Goal: Transaction & Acquisition: Purchase product/service

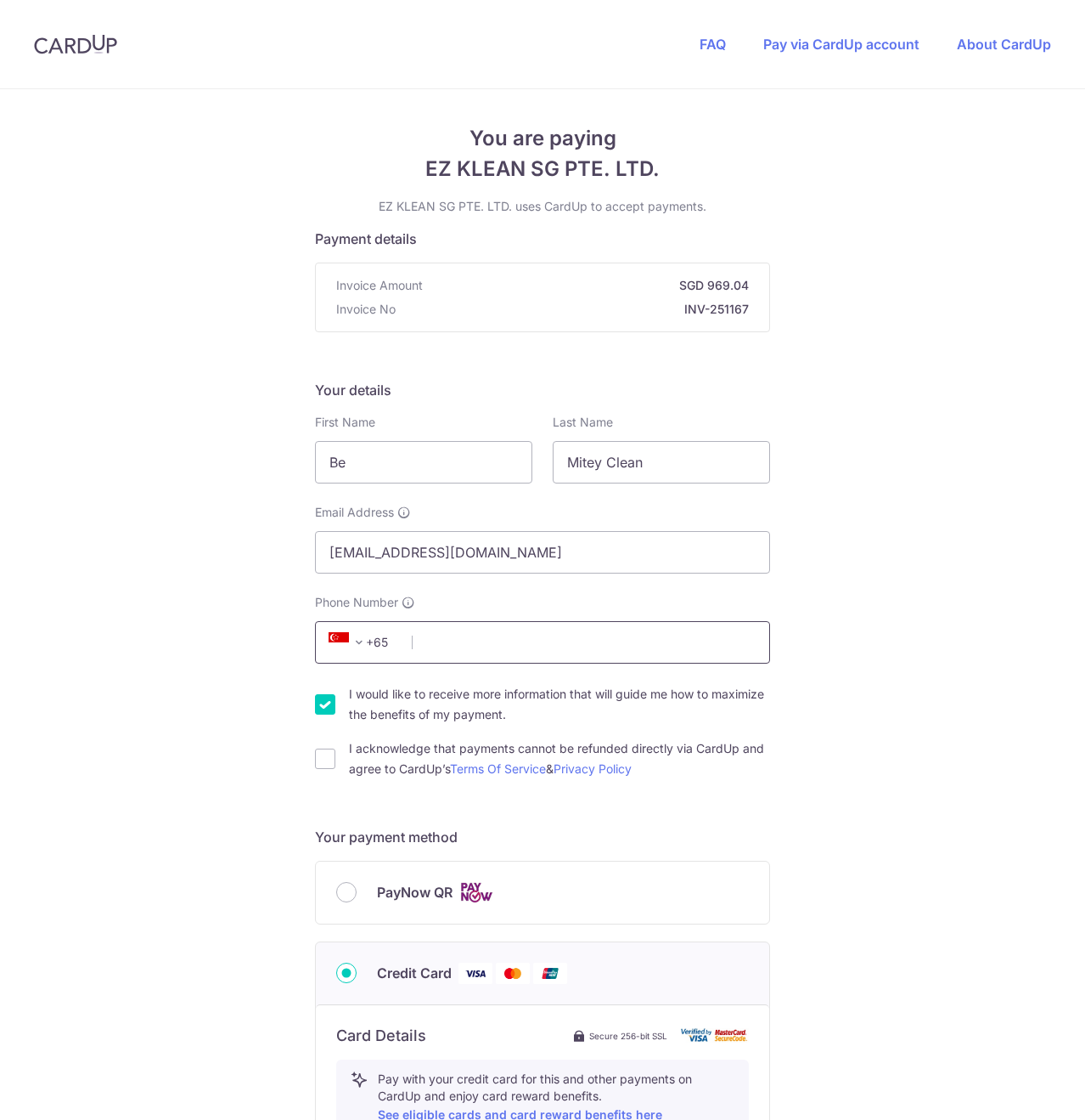
scroll to position [85, 0]
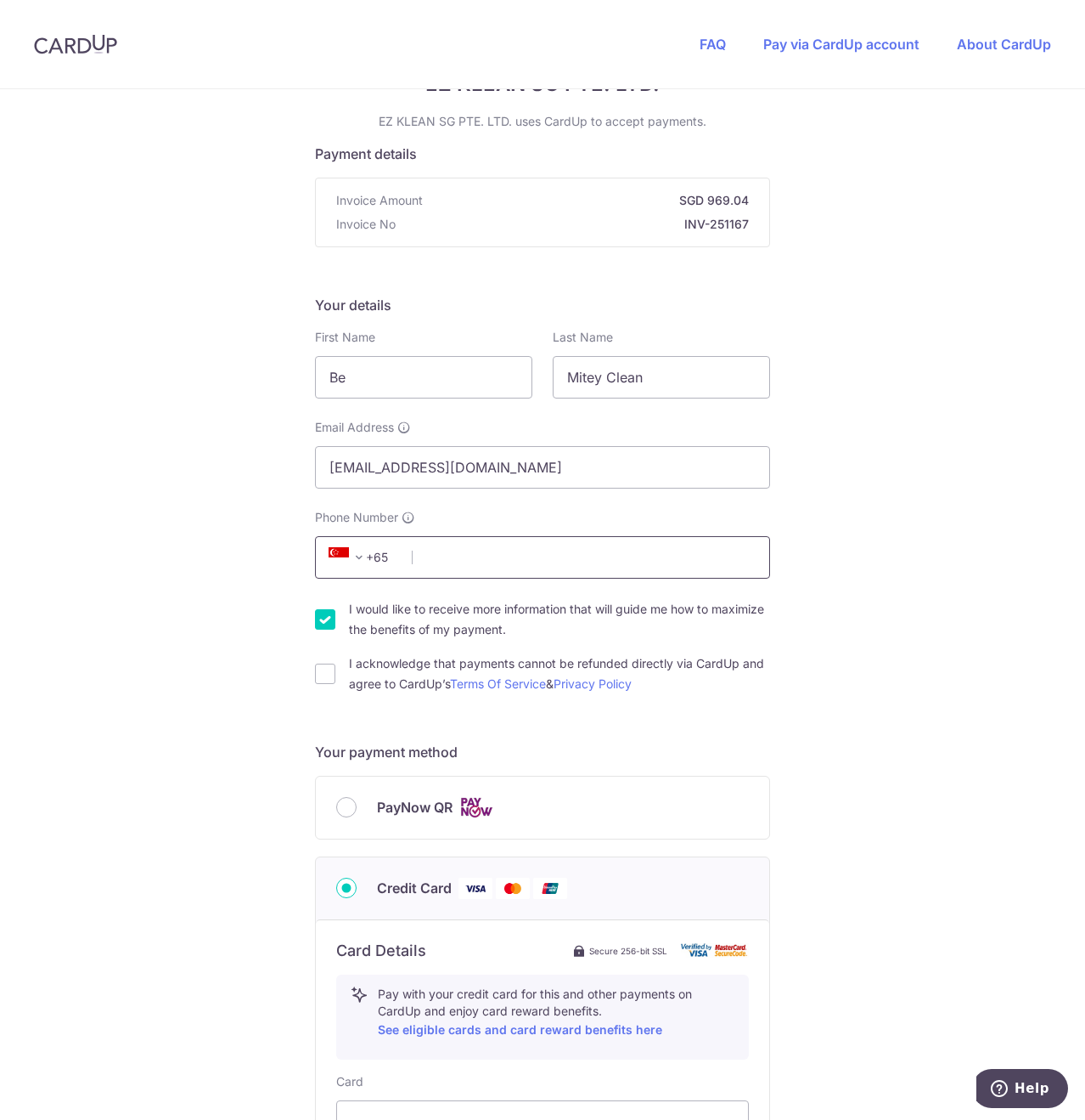
click at [450, 560] on input "Phone Number" at bounding box center [542, 557] width 456 height 43
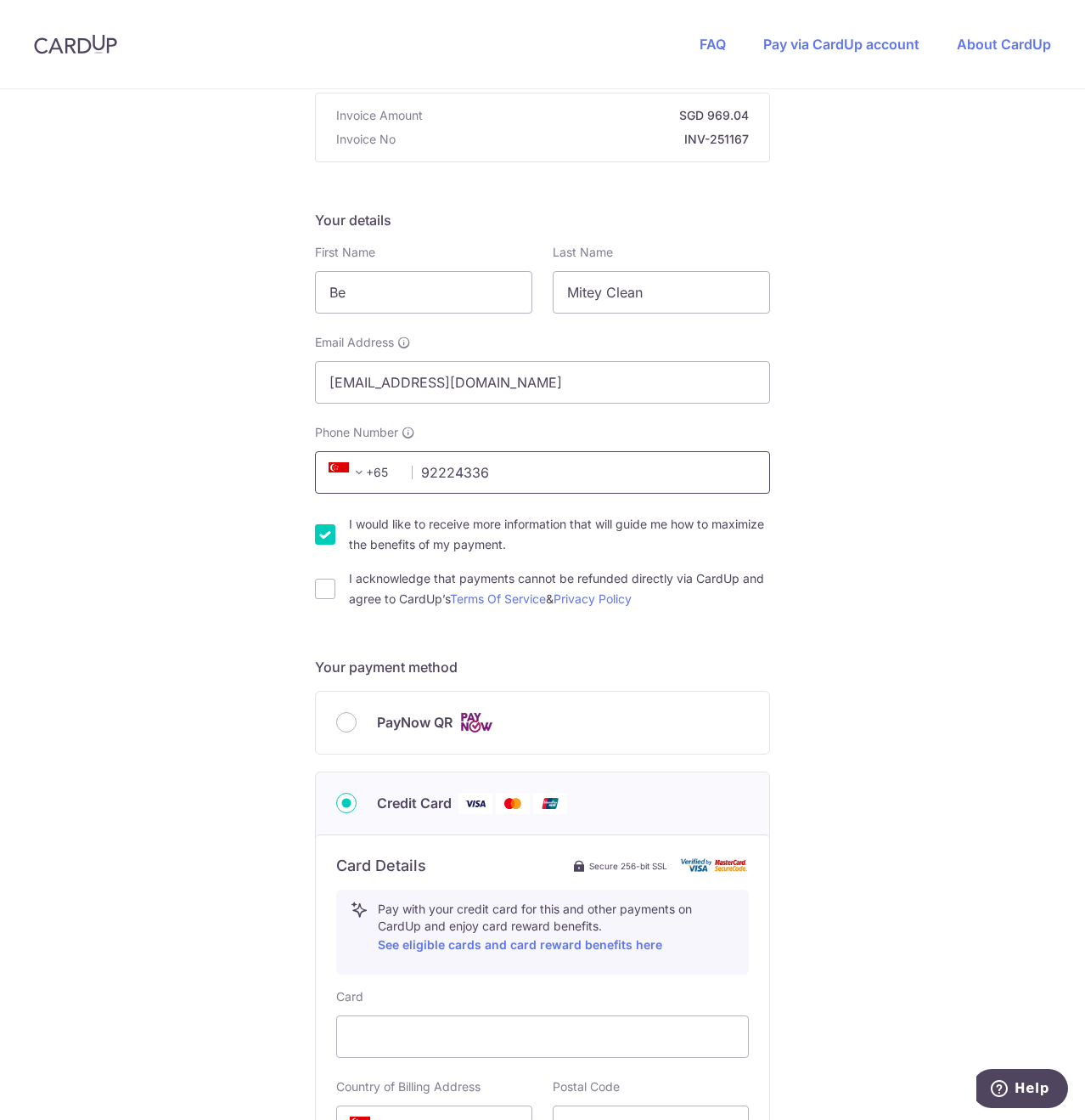
type input "92224336"
click at [332, 550] on div "I would like to receive more information that will guide me how to maximize the…" at bounding box center [542, 534] width 456 height 41
click at [329, 547] on div "I would like to receive more information that will guide me how to maximize the…" at bounding box center [542, 534] width 456 height 41
click at [327, 544] on div "I would like to receive more information that will guide me how to maximize the…" at bounding box center [542, 534] width 456 height 41
drag, startPoint x: 321, startPoint y: 538, endPoint x: 318, endPoint y: 564, distance: 26.2
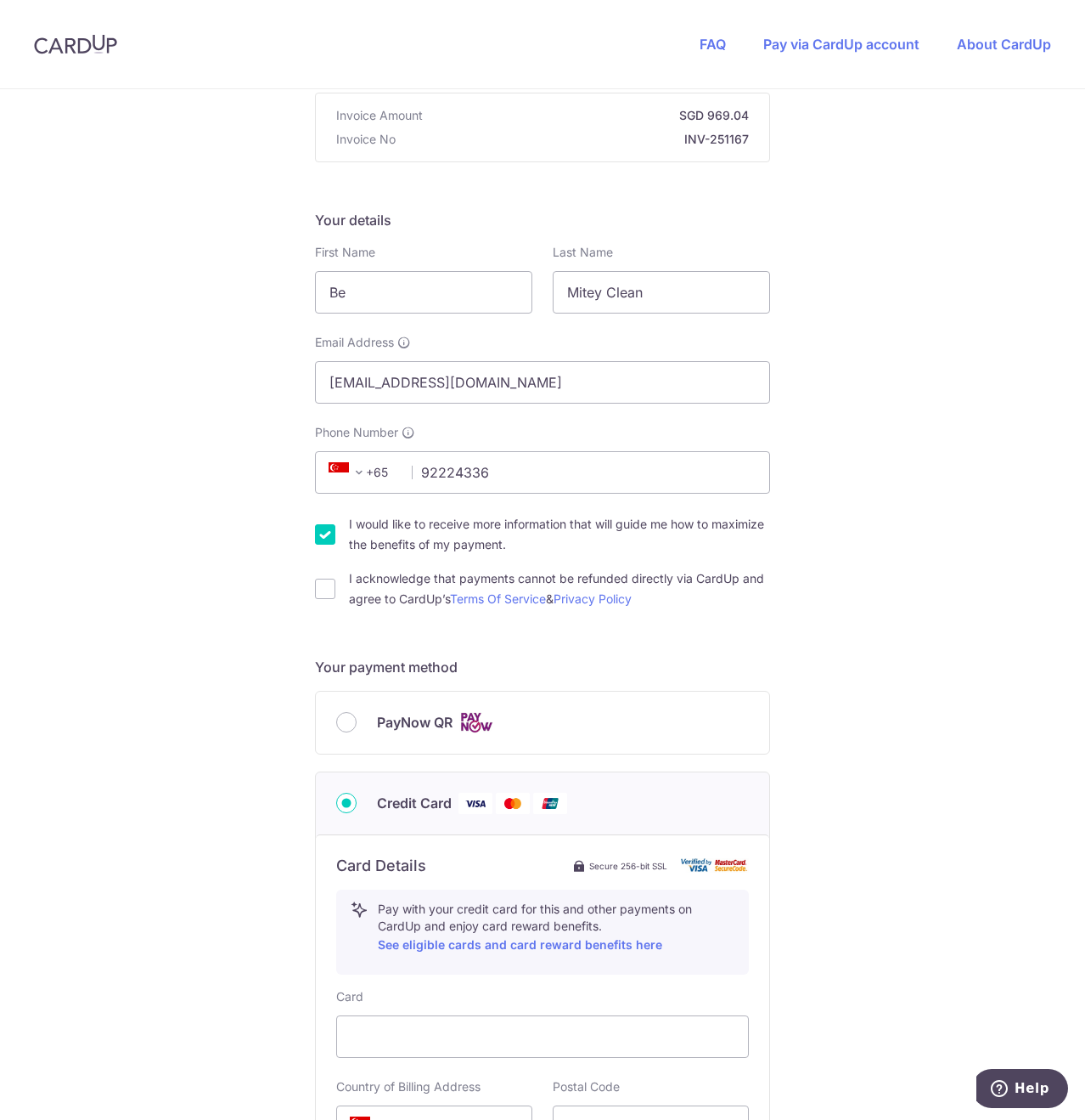
click at [321, 536] on input "I would like to receive more information that will guide me how to maximize the…" at bounding box center [325, 534] width 21 height 21
checkbox input "false"
click at [317, 591] on input "I acknowledge that payments cannot be refunded directly via CardUp and agree to…" at bounding box center [325, 589] width 21 height 21
checkbox input "true"
click at [331, 718] on div "PayNow QR" at bounding box center [542, 722] width 454 height 62
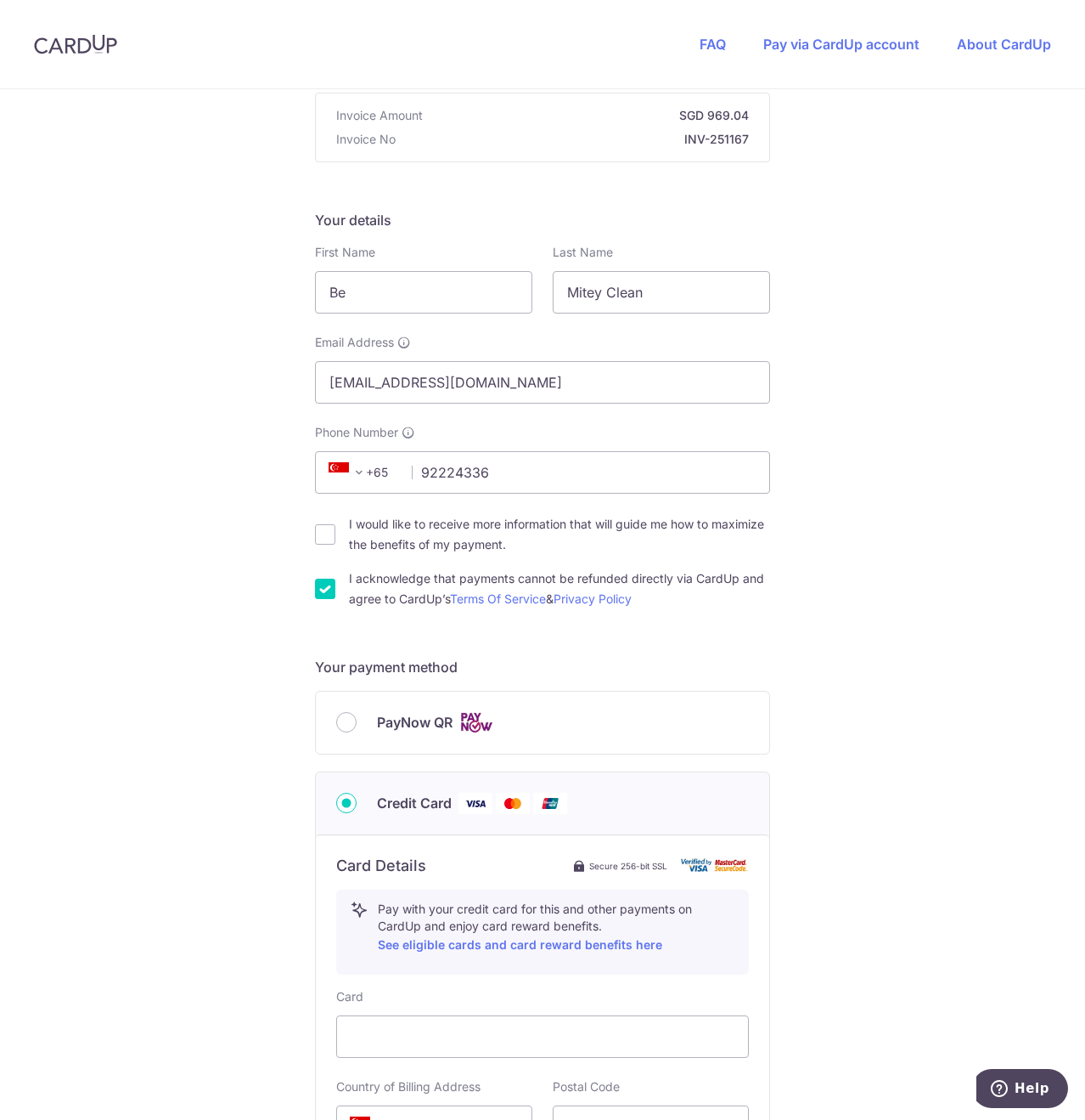
drag, startPoint x: 337, startPoint y: 720, endPoint x: 324, endPoint y: 720, distance: 13.0
click at [338, 720] on input "PayNow QR" at bounding box center [346, 722] width 21 height 21
radio input "true"
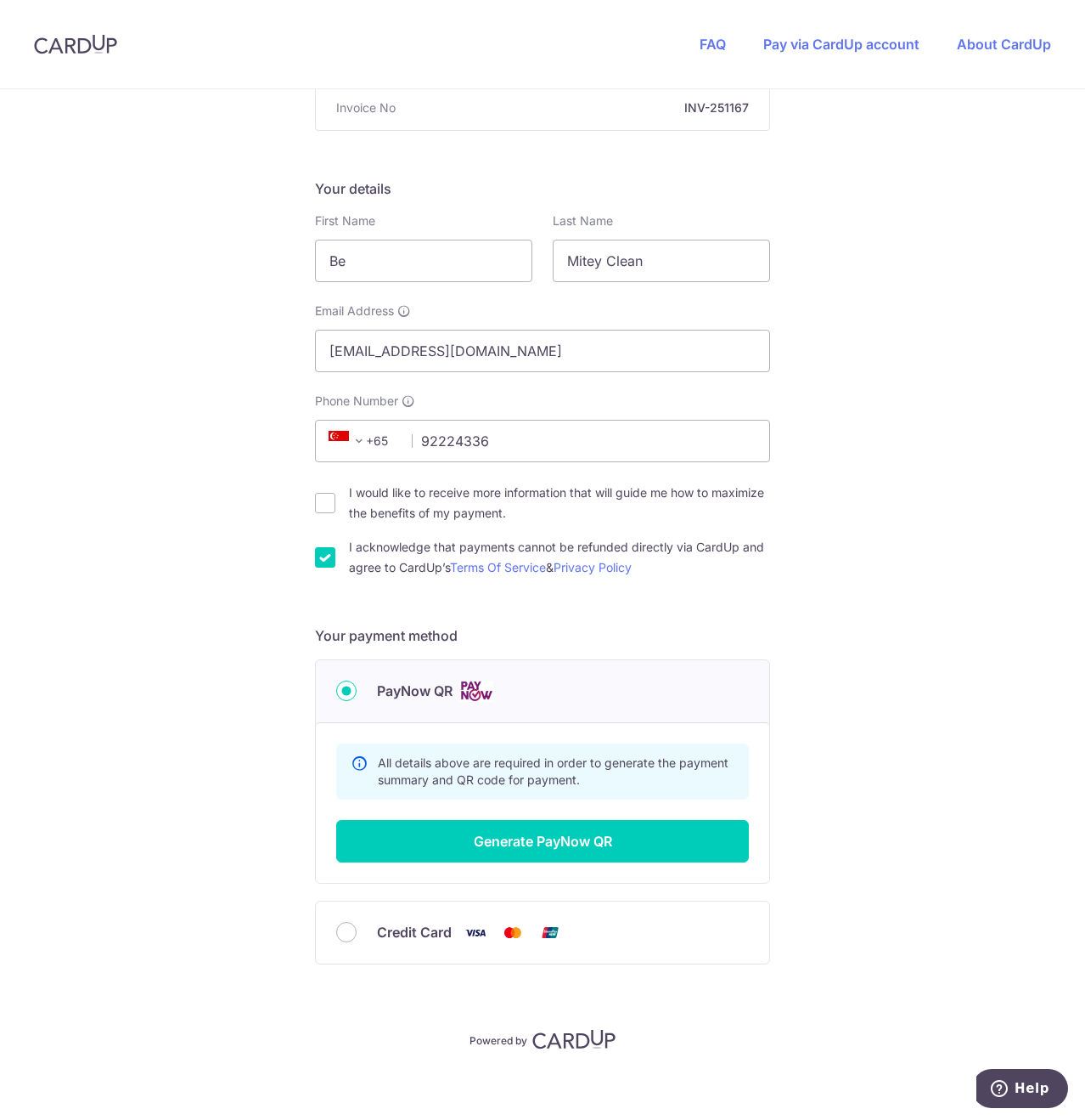
scroll to position [210, 0]
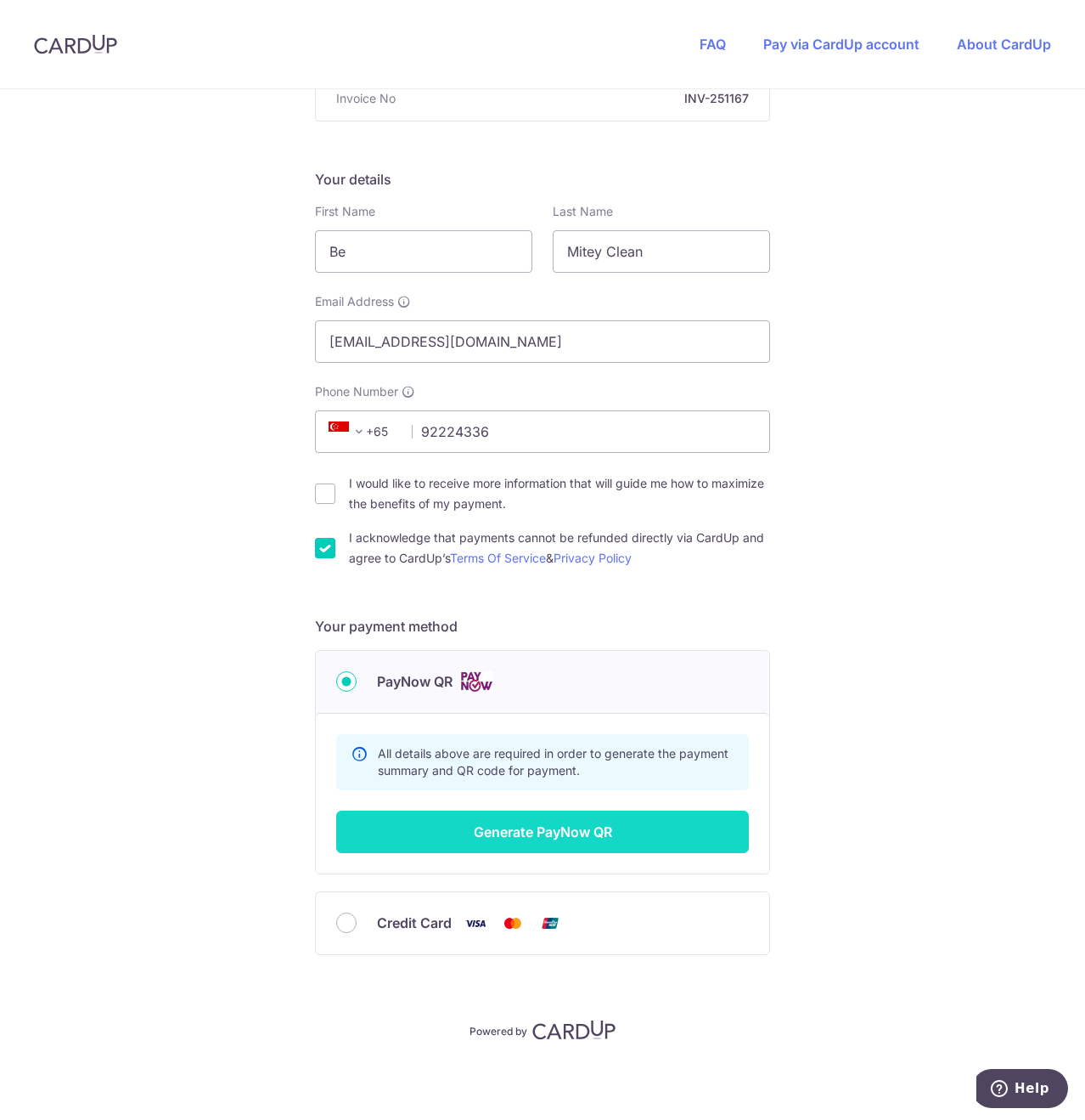
click at [544, 839] on button "Generate PayNow QR" at bounding box center [543, 831] width 413 height 43
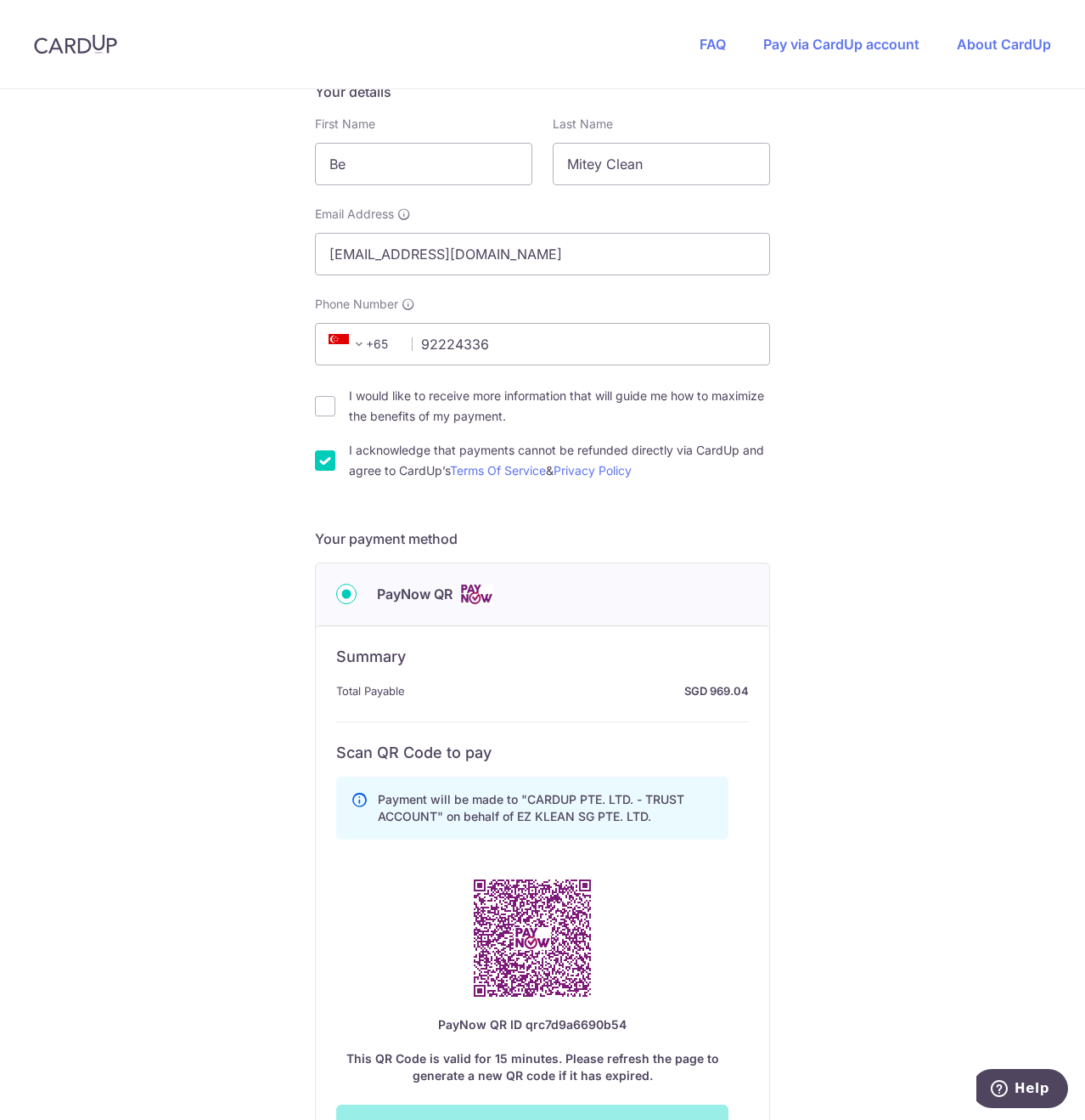
scroll to position [380, 0]
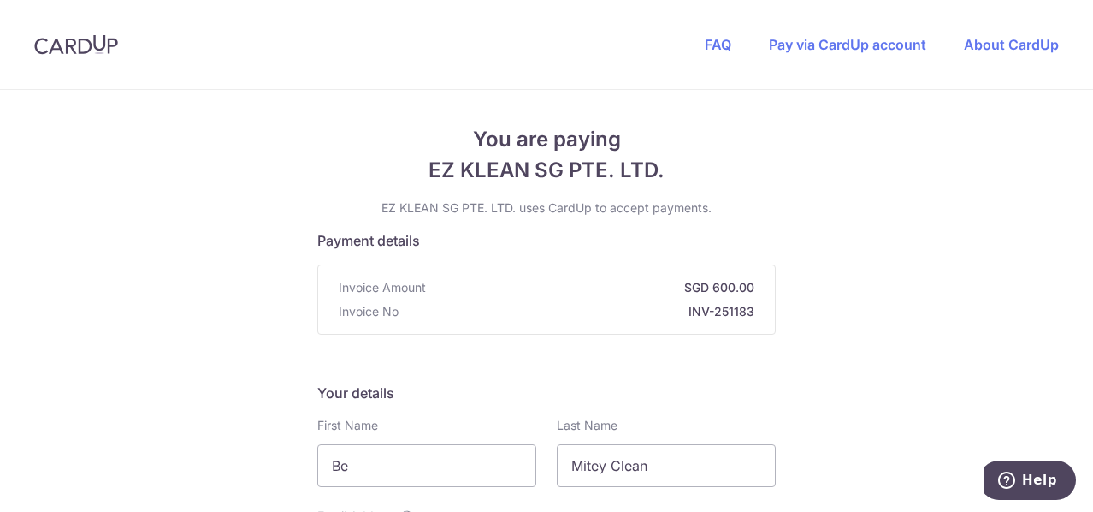
scroll to position [428, 0]
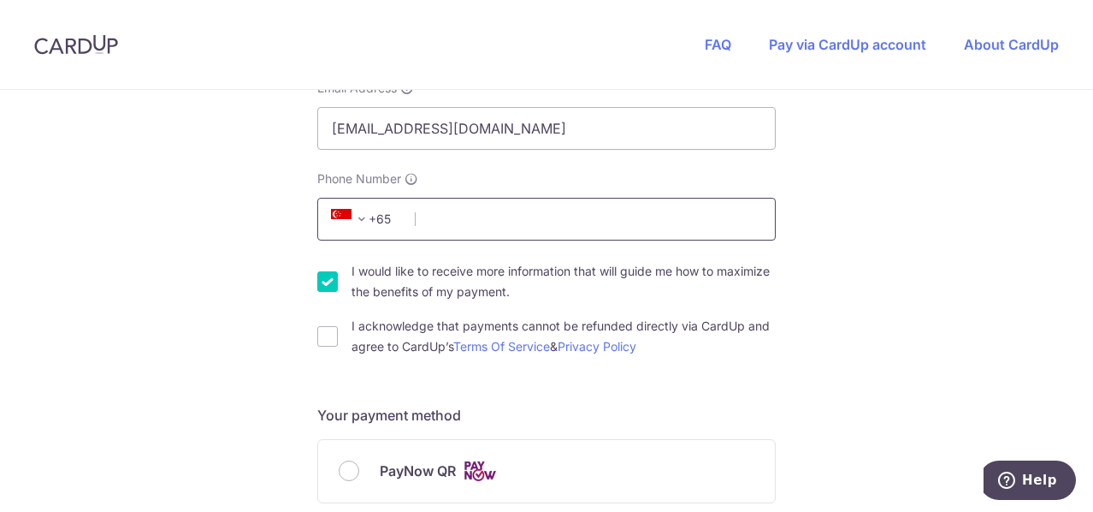
click at [469, 210] on input "Phone Number" at bounding box center [546, 219] width 459 height 43
type input "92224336"
click at [346, 281] on div "I would like to receive more information that will guide me how to maximize the…" at bounding box center [546, 281] width 459 height 41
drag, startPoint x: 326, startPoint y: 282, endPoint x: 326, endPoint y: 308, distance: 25.7
click at [326, 281] on input "I would like to receive more information that will guide me how to maximize the…" at bounding box center [327, 281] width 21 height 21
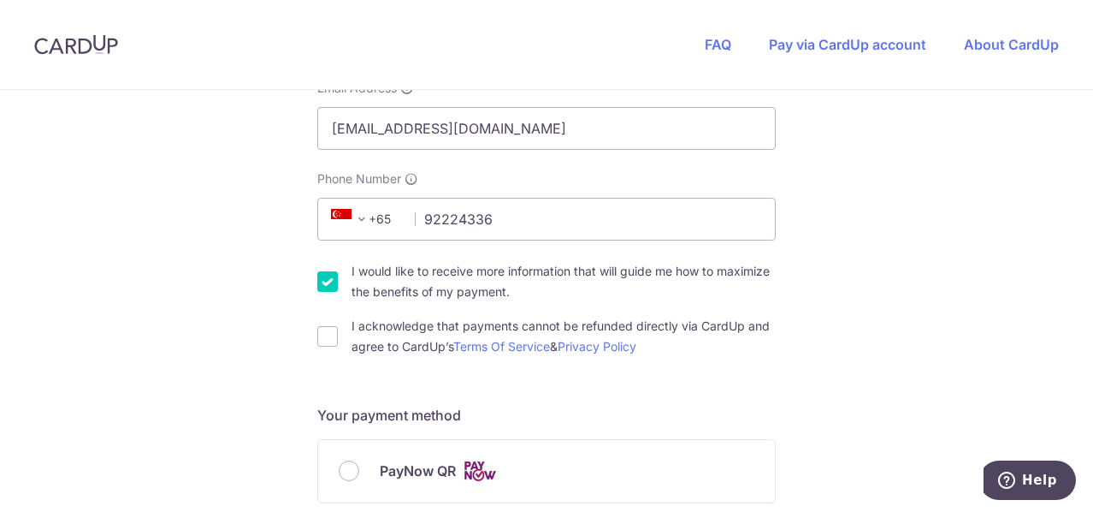
checkbox input "false"
click at [325, 332] on input "I acknowledge that payments cannot be refunded directly via CardUp and agree to…" at bounding box center [327, 336] width 21 height 21
checkbox input "true"
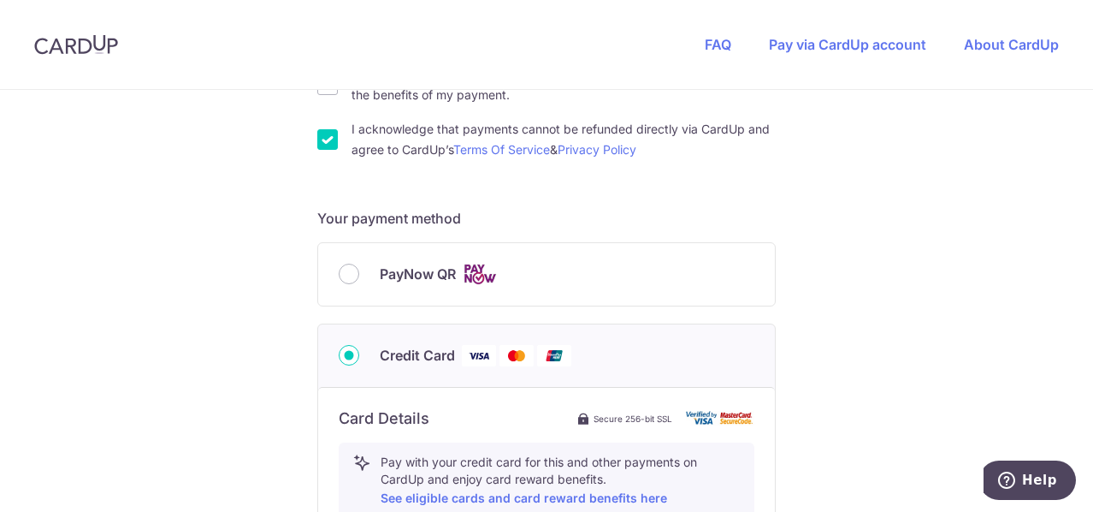
scroll to position [684, 0]
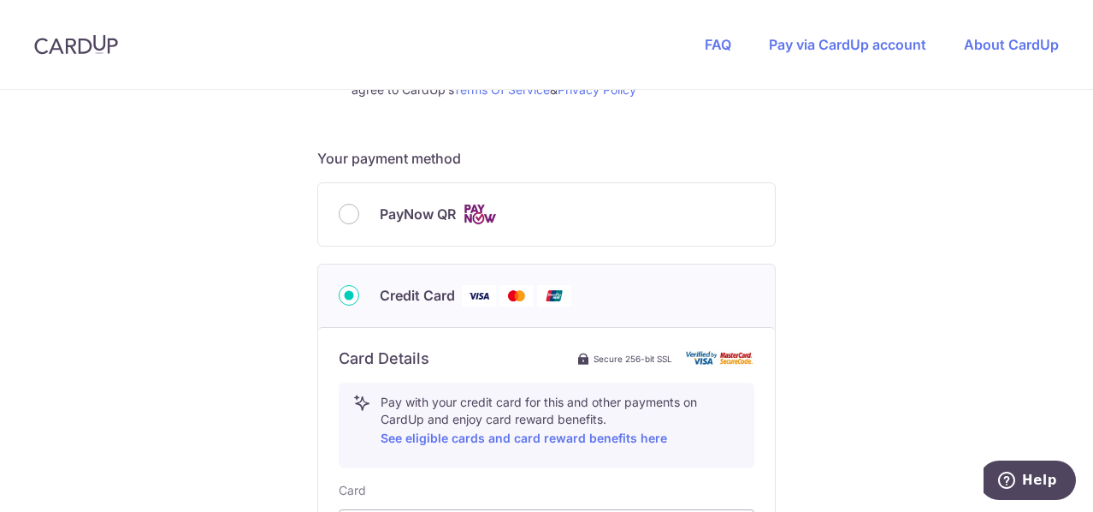
click at [364, 219] on div "PayNow QR" at bounding box center [547, 214] width 416 height 21
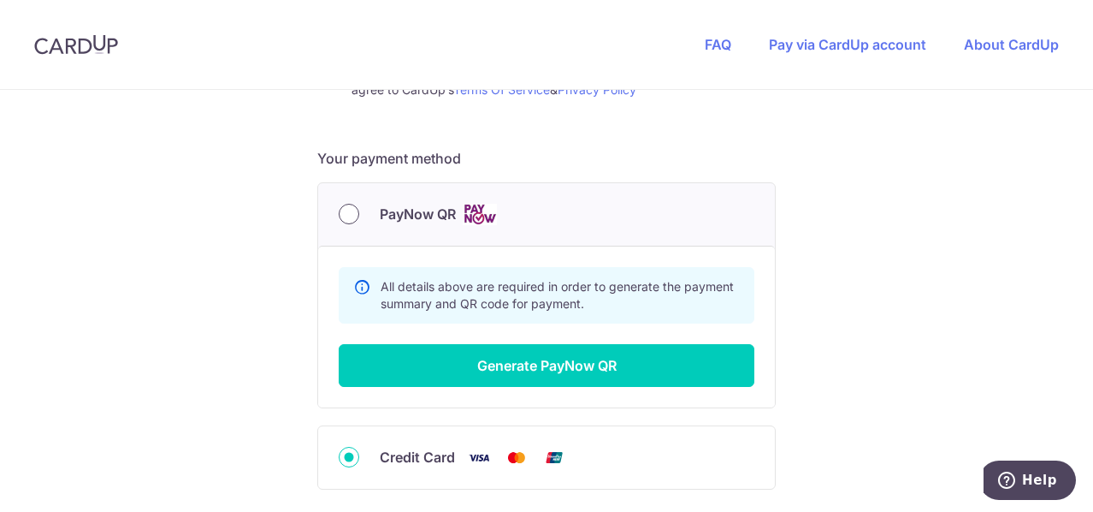
click at [347, 218] on input "PayNow QR" at bounding box center [349, 214] width 21 height 21
radio input "true"
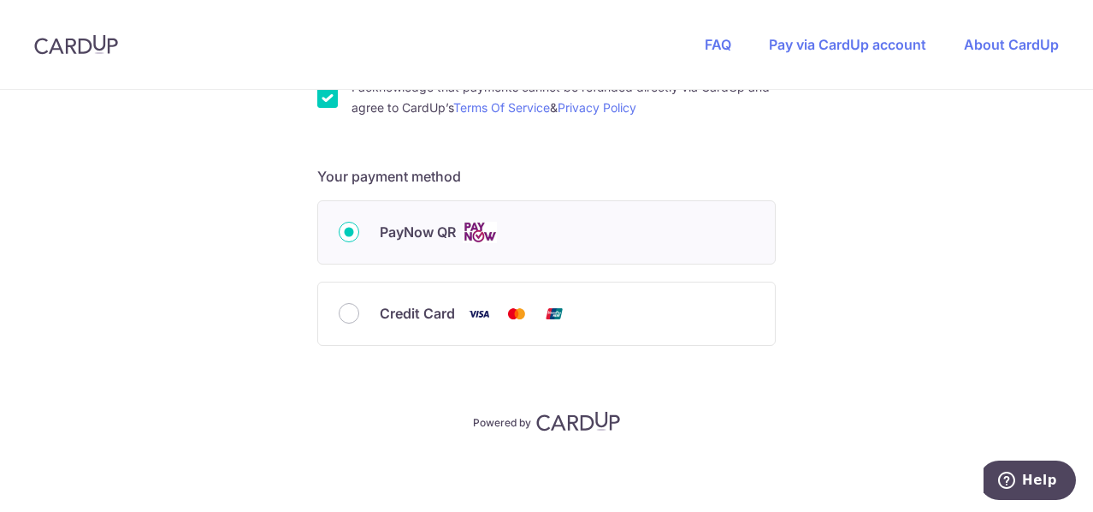
click at [345, 228] on input "PayNow QR" at bounding box center [349, 232] width 21 height 21
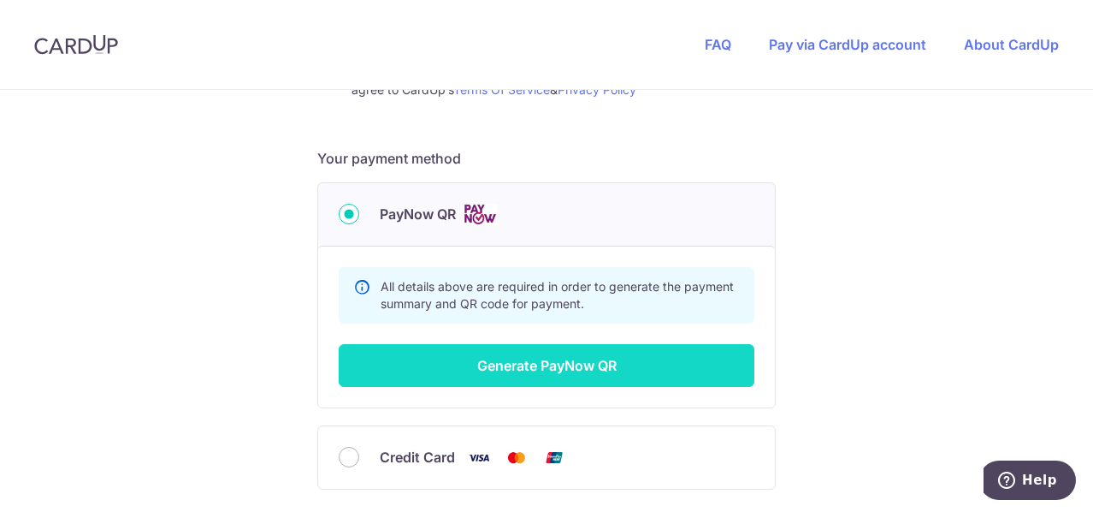
click at [612, 367] on button "Generate PayNow QR" at bounding box center [547, 365] width 416 height 43
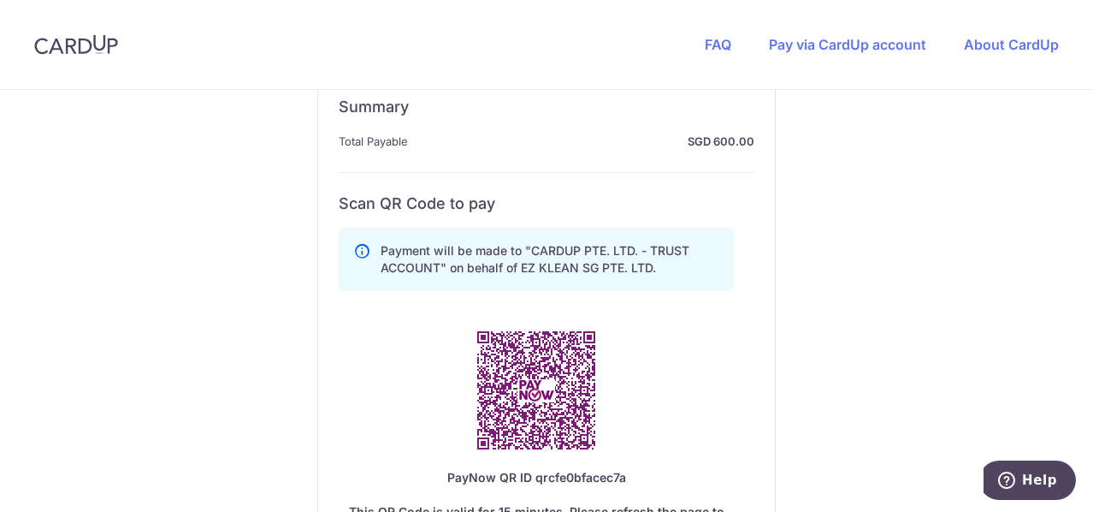
scroll to position [856, 0]
